Goal: Navigation & Orientation: Find specific page/section

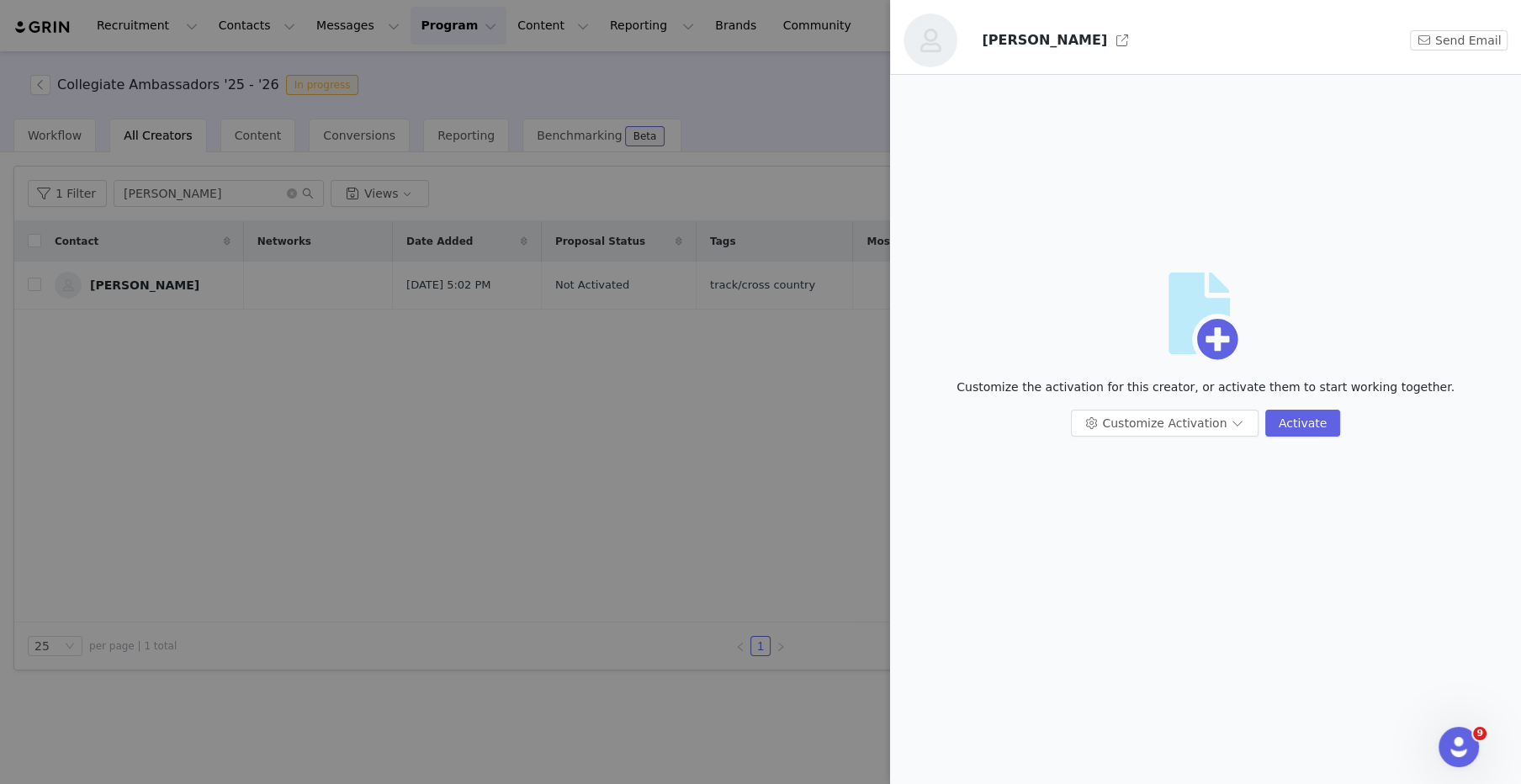
click at [499, 72] on div at bounding box center [760, 392] width 1521 height 784
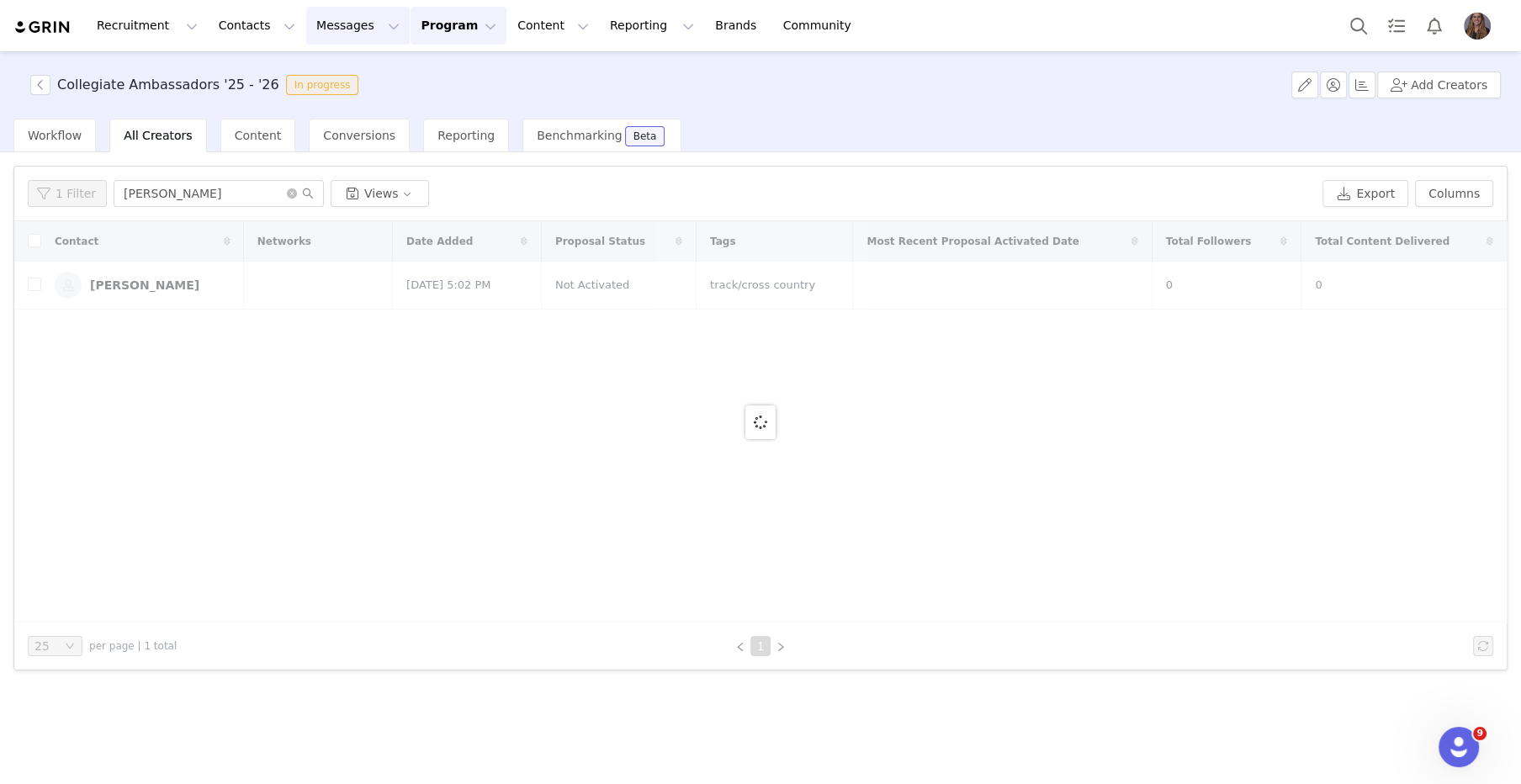
click at [352, 21] on button "Messages Messages" at bounding box center [358, 26] width 103 height 38
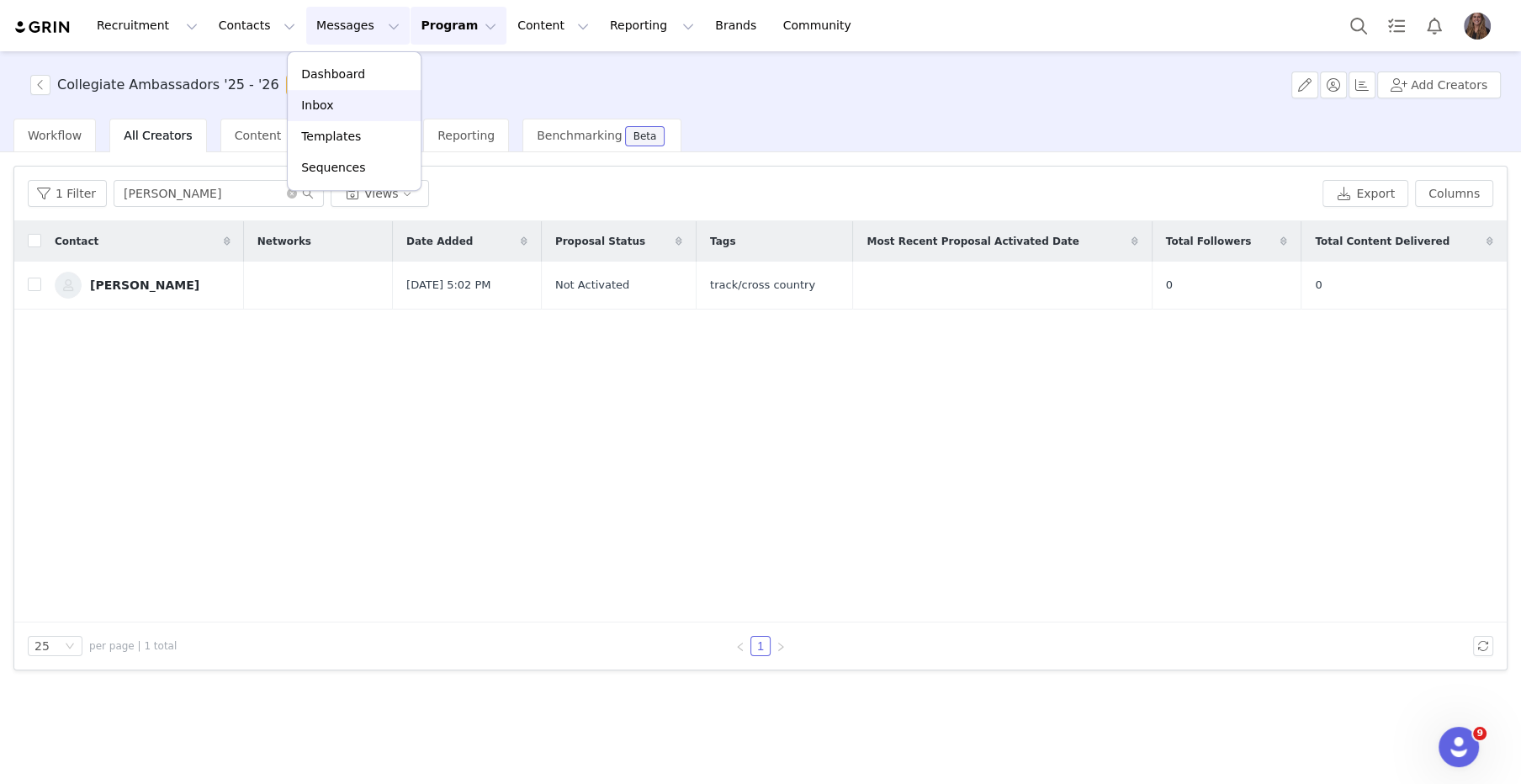
click at [366, 117] on link "Inbox" at bounding box center [354, 105] width 132 height 31
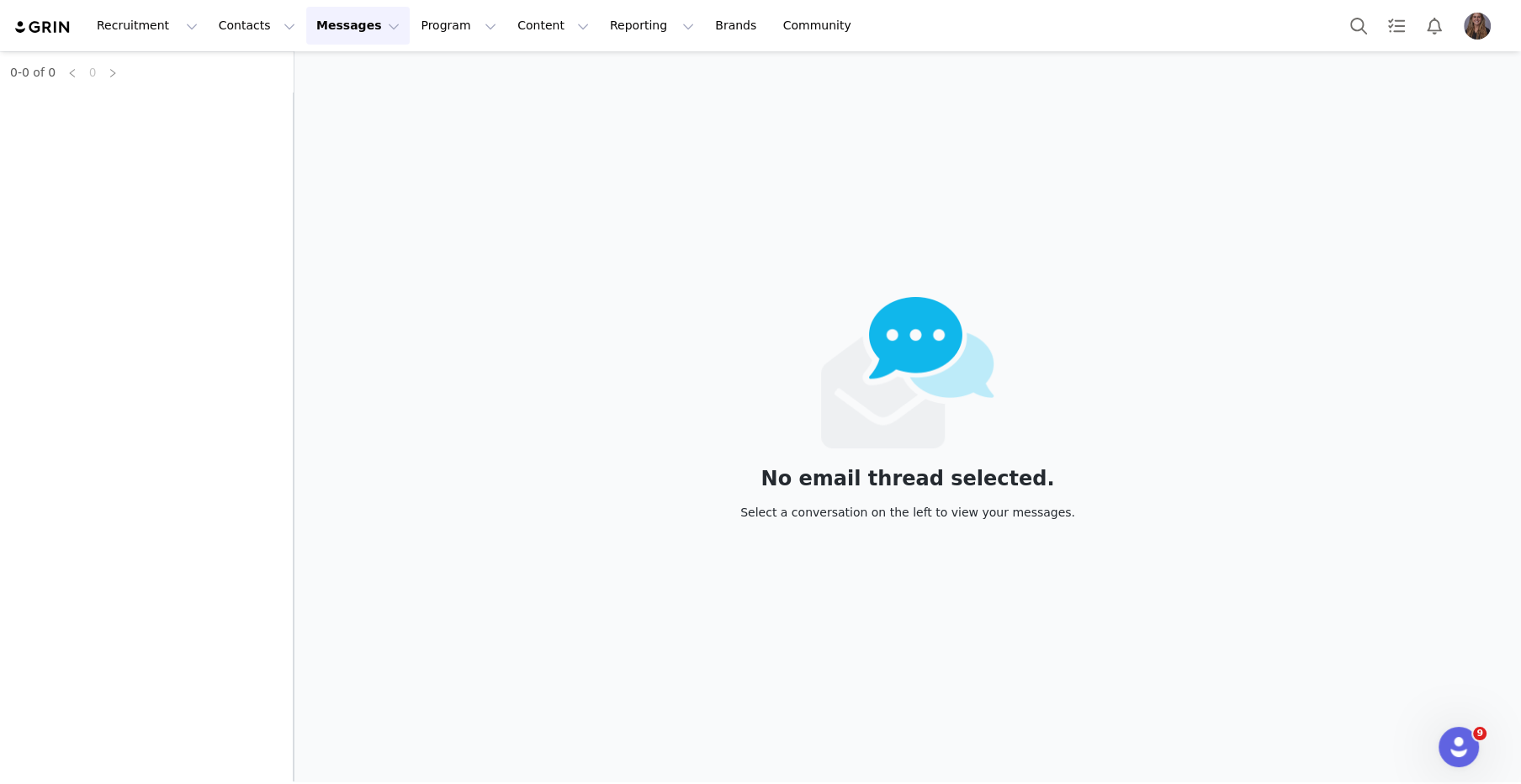
click at [344, 28] on button "Messages Messages" at bounding box center [358, 26] width 103 height 38
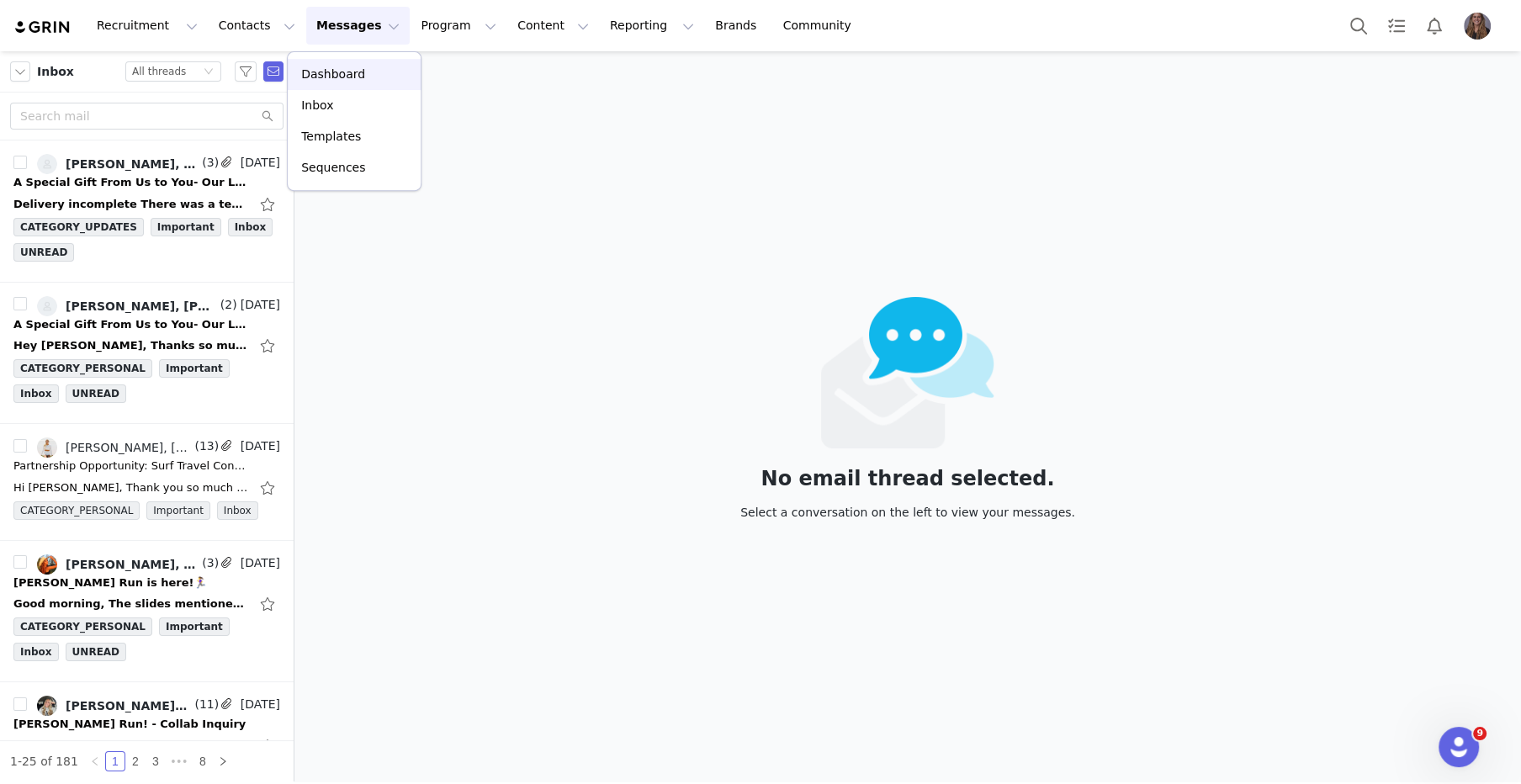
click at [347, 75] on p "Dashboard" at bounding box center [333, 74] width 64 height 18
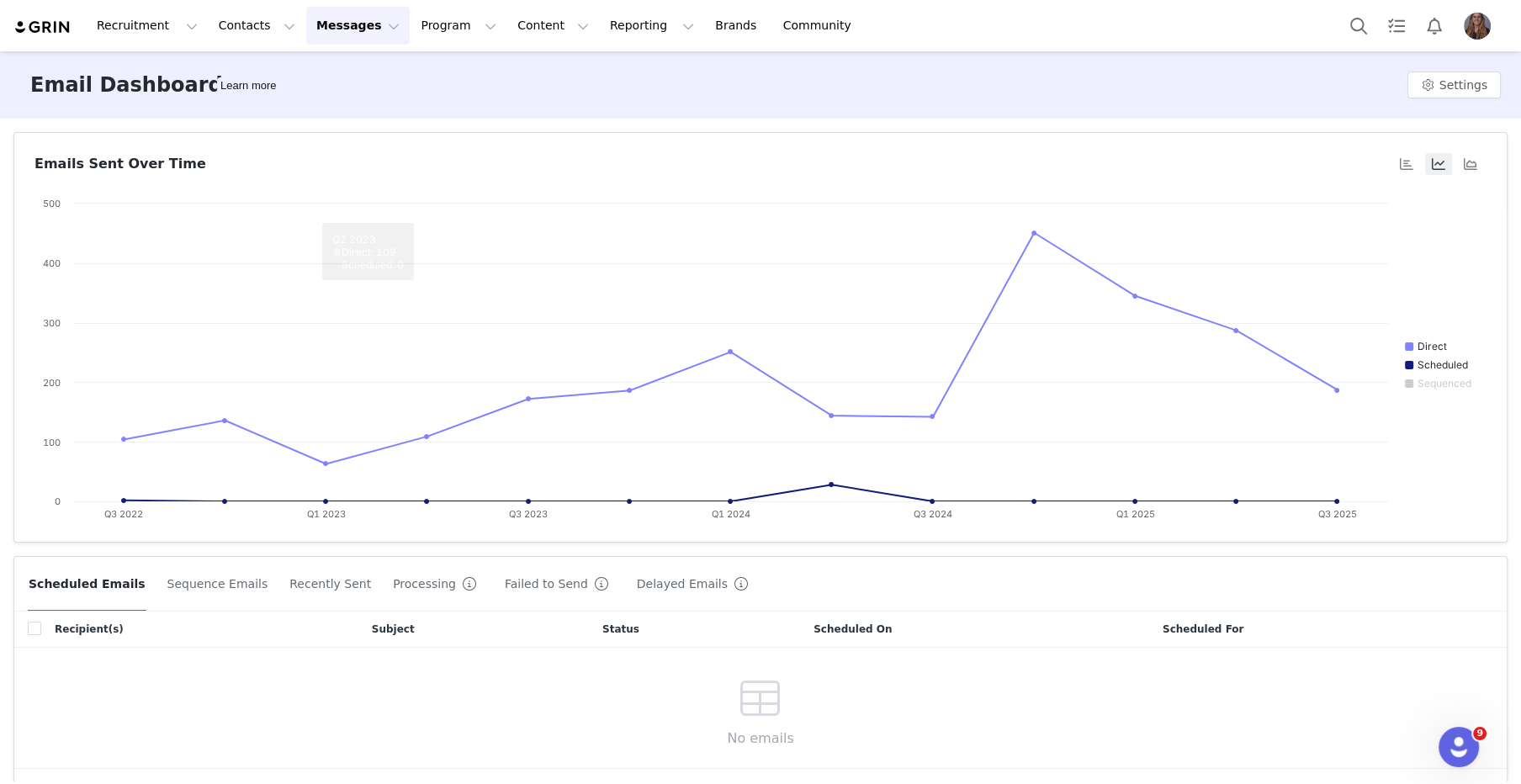
click at [510, 575] on button "Failed to Send" at bounding box center [560, 584] width 112 height 26
